Goal: Task Accomplishment & Management: Manage account settings

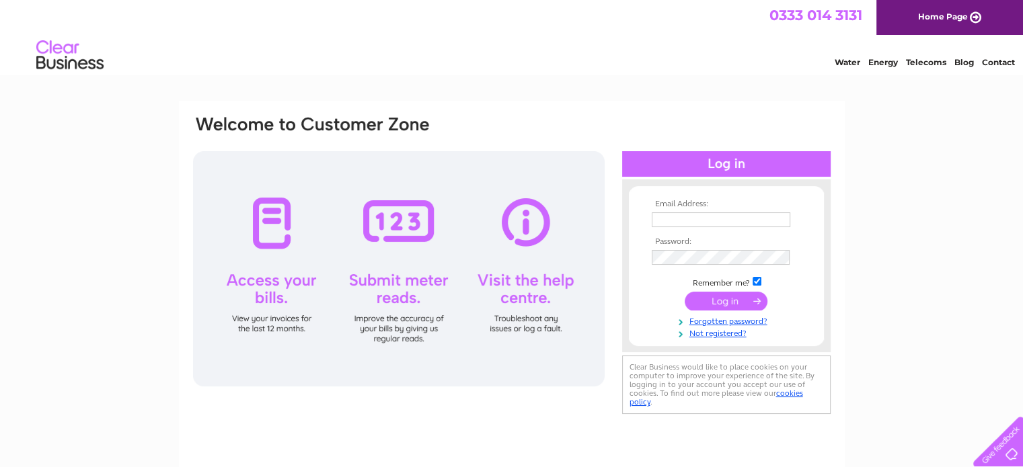
type input "kenny@selectivepersonnel.co.uk"
click at [724, 309] on input "submit" at bounding box center [726, 301] width 83 height 19
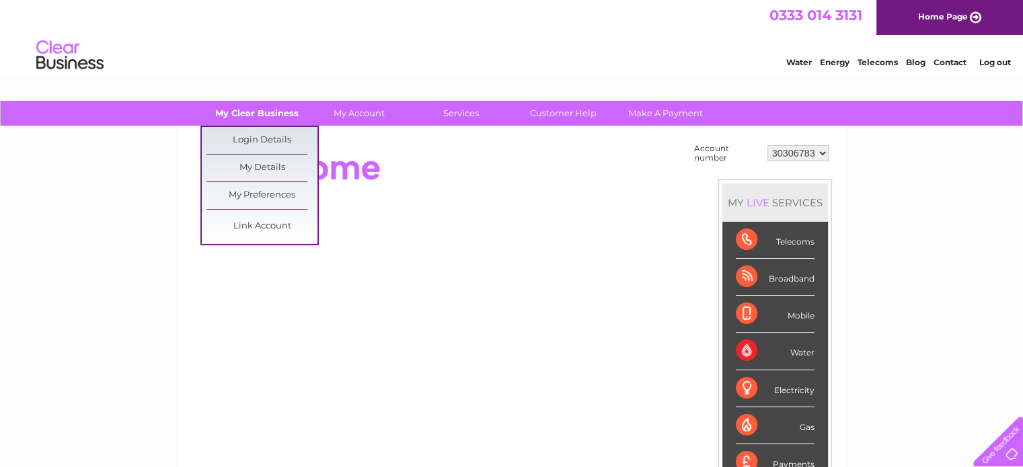
click at [264, 123] on link "My Clear Business" at bounding box center [256, 113] width 111 height 25
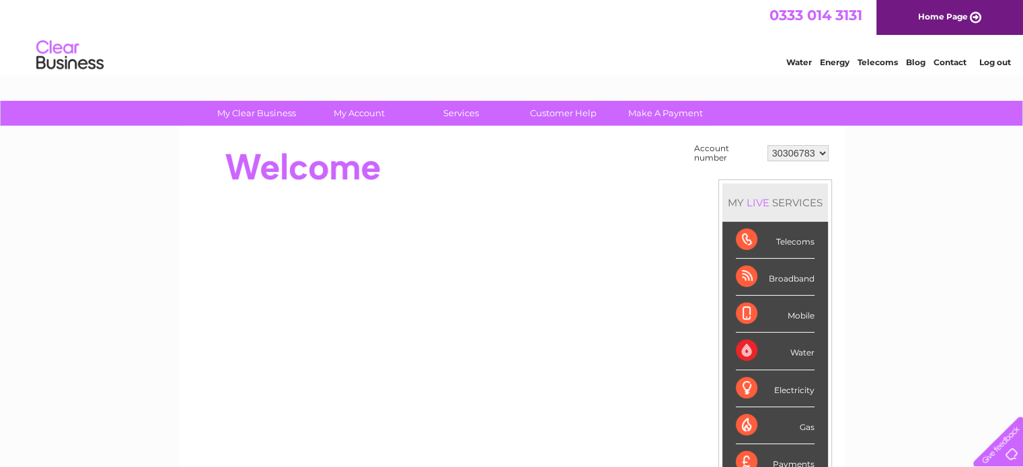
drag, startPoint x: 0, startPoint y: 0, endPoint x: 274, endPoint y: 176, distance: 325.2
click at [274, 176] on div at bounding box center [437, 168] width 490 height 54
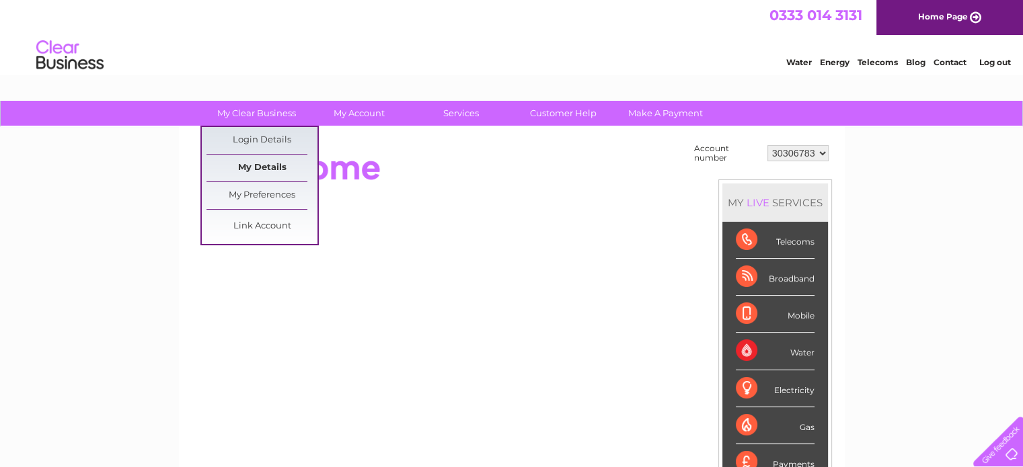
click at [266, 161] on link "My Details" at bounding box center [261, 168] width 111 height 27
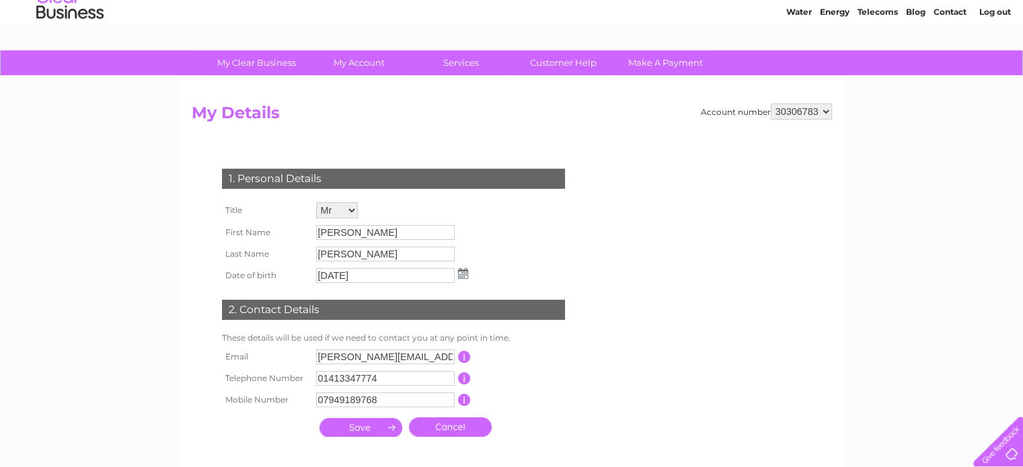
scroll to position [49, 0]
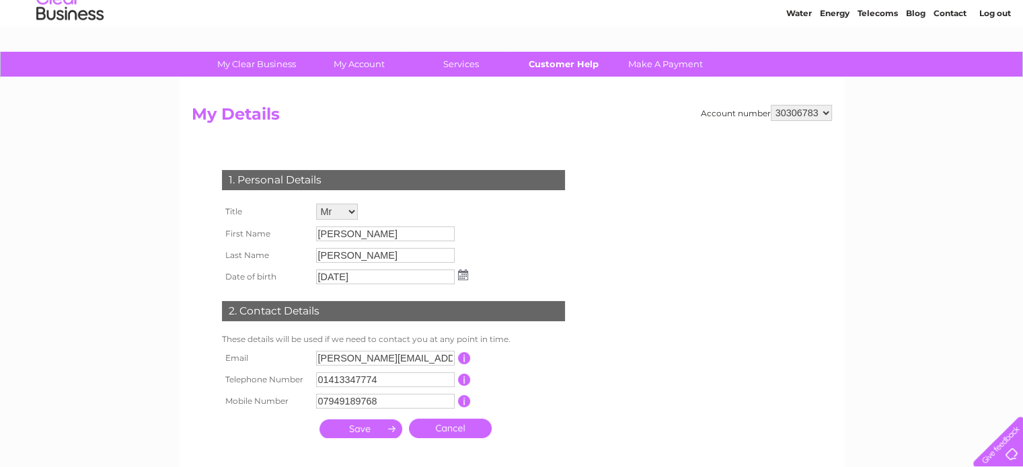
click at [556, 67] on link "Customer Help" at bounding box center [563, 64] width 111 height 25
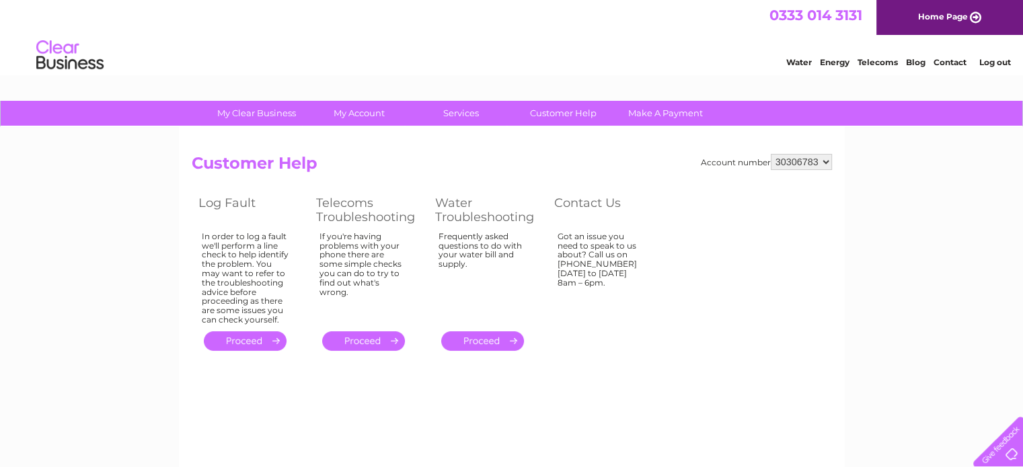
drag, startPoint x: 504, startPoint y: 26, endPoint x: 515, endPoint y: 51, distance: 27.1
click at [506, 38] on div "0333 014 3131 Home Page Water Energy Telecoms Blog Contact Log out" at bounding box center [511, 39] width 1023 height 79
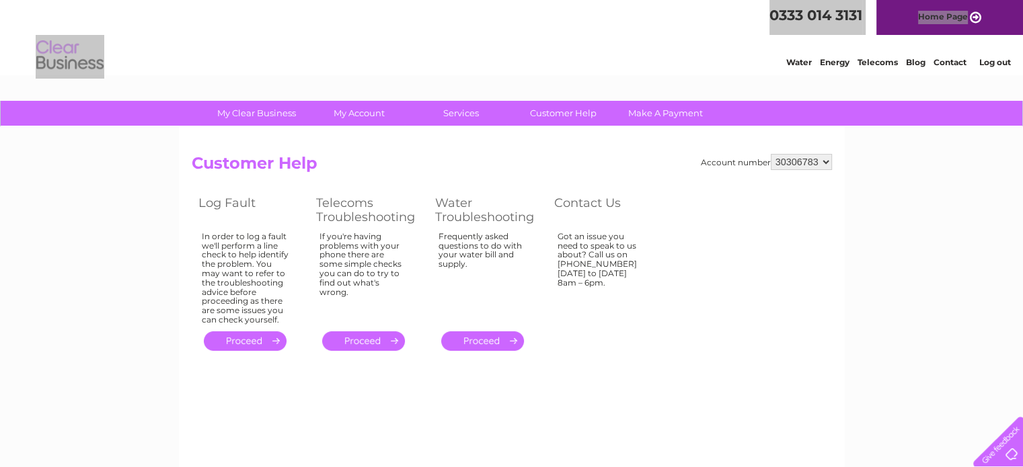
click at [923, 126] on div "My Clear Business Login Details My Details My Preferences Link Account My Accou…" at bounding box center [511, 114] width 1023 height 26
